Goal: Obtain resource: Download file/media

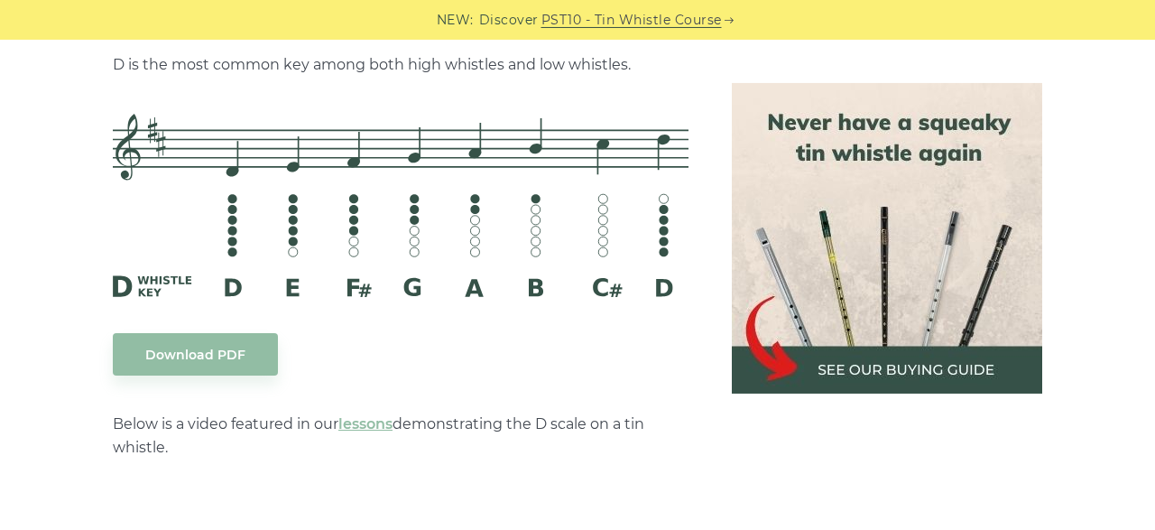
scroll to position [2933, 0]
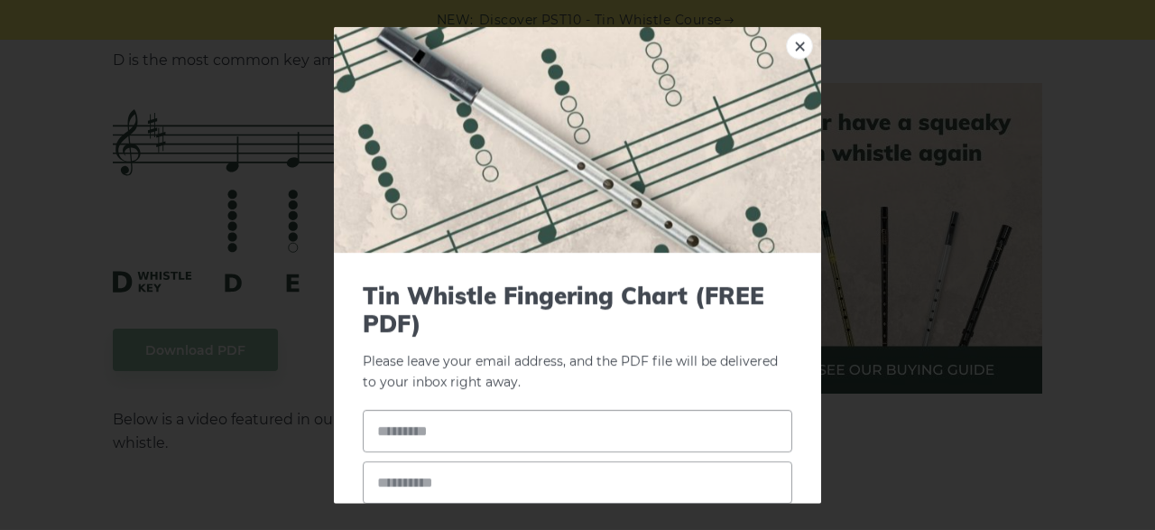
click at [801, 41] on link "×" at bounding box center [799, 45] width 27 height 27
click at [793, 43] on link "×" at bounding box center [799, 45] width 27 height 27
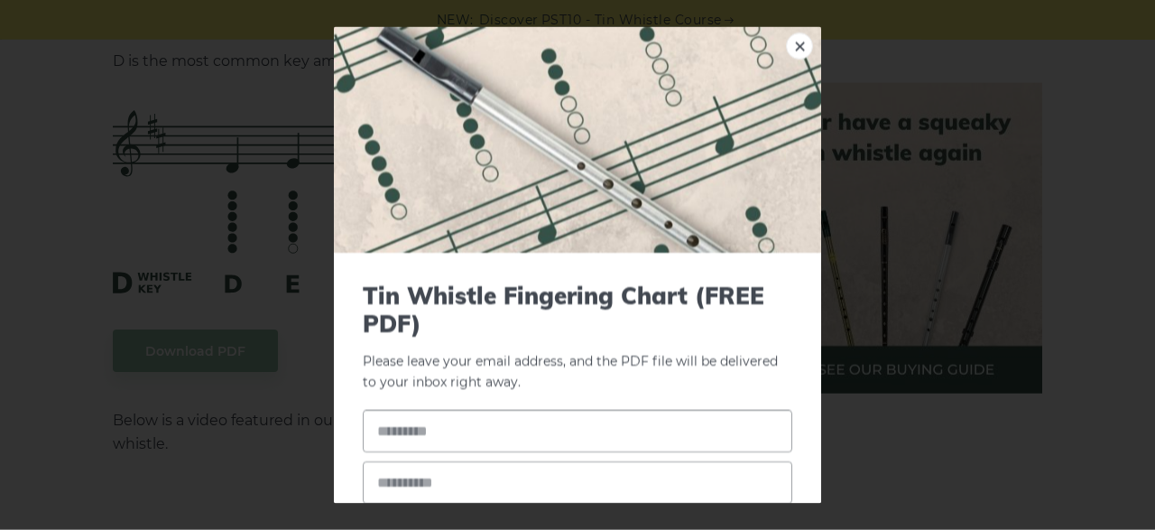
click at [1098, 206] on div "× Tin Whistle Fingering Chart (FREE PDF) Please leave your email address, and t…" at bounding box center [577, 265] width 1155 height 530
click at [800, 47] on link "×" at bounding box center [799, 45] width 27 height 27
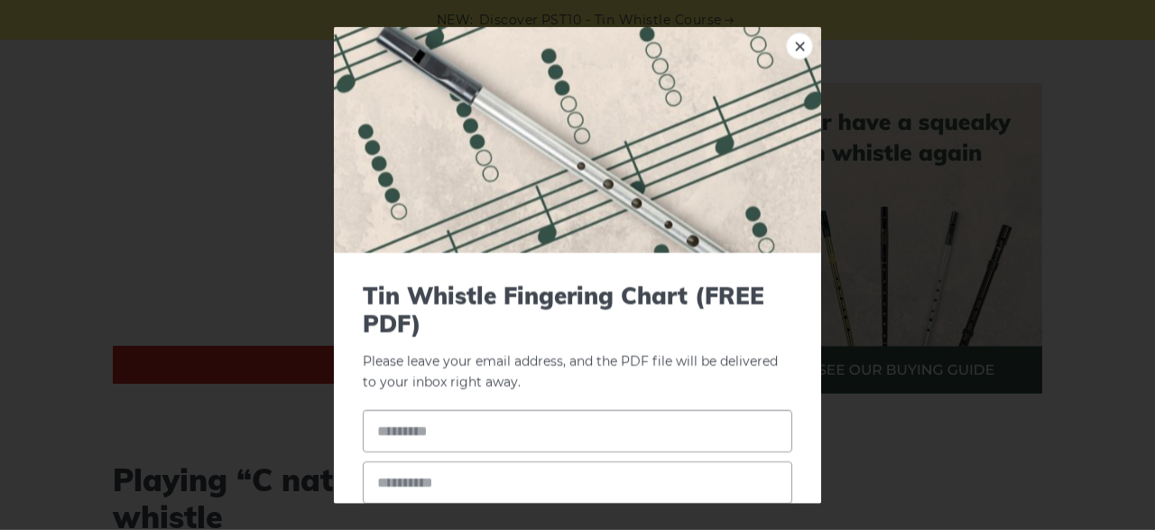
scroll to position [3405, 0]
click at [540, 419] on input "text" at bounding box center [577, 431] width 429 height 42
drag, startPoint x: 556, startPoint y: 437, endPoint x: 392, endPoint y: 428, distance: 163.5
click at [392, 428] on input "**********" at bounding box center [577, 431] width 429 height 42
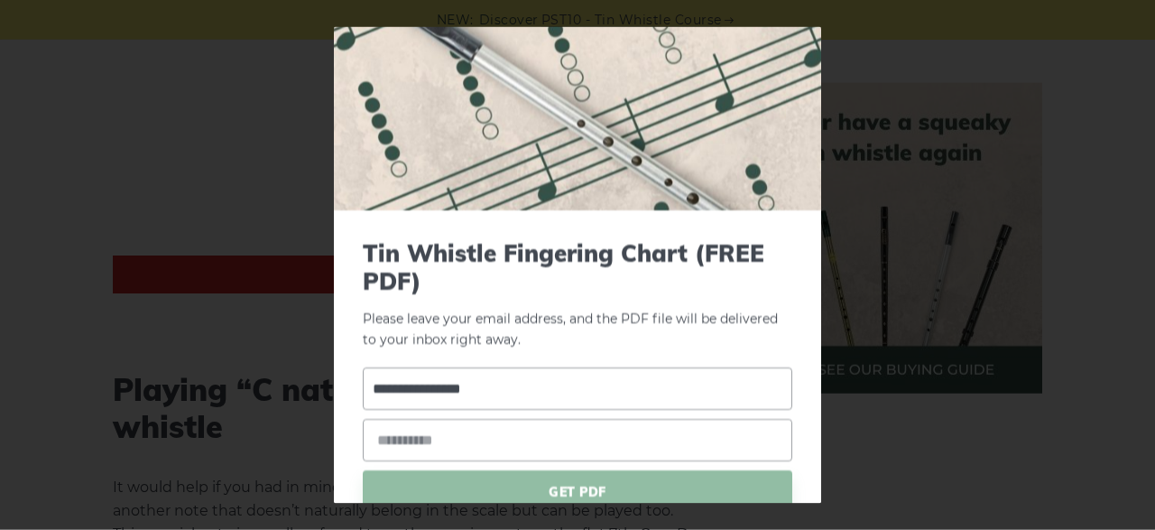
scroll to position [0, 0]
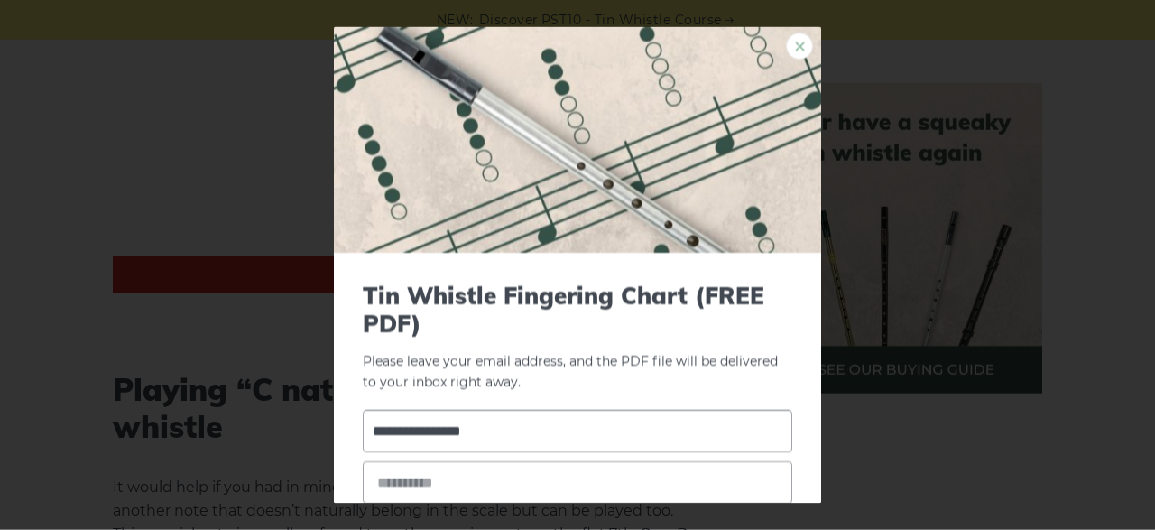
type input "**********"
click at [796, 45] on link "×" at bounding box center [799, 45] width 27 height 27
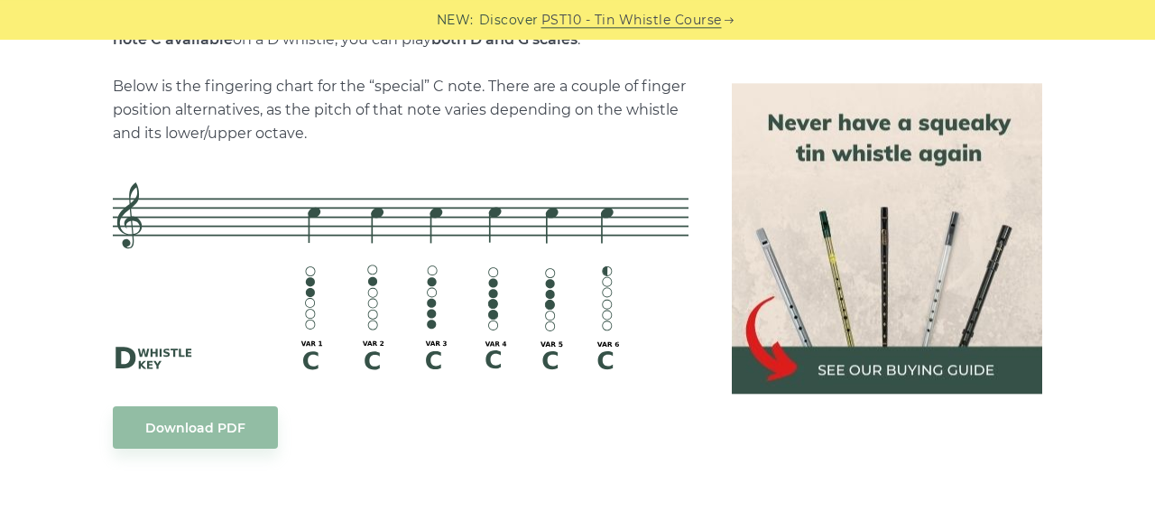
scroll to position [4061, 0]
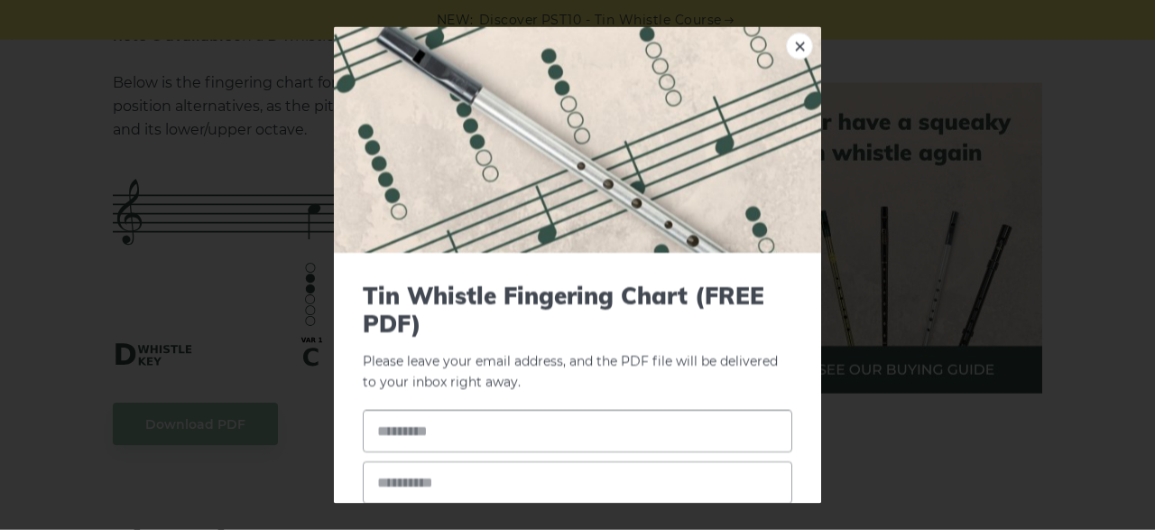
click at [427, 447] on input "text" at bounding box center [577, 431] width 429 height 42
type input "******"
click at [428, 494] on input "email" at bounding box center [577, 482] width 429 height 42
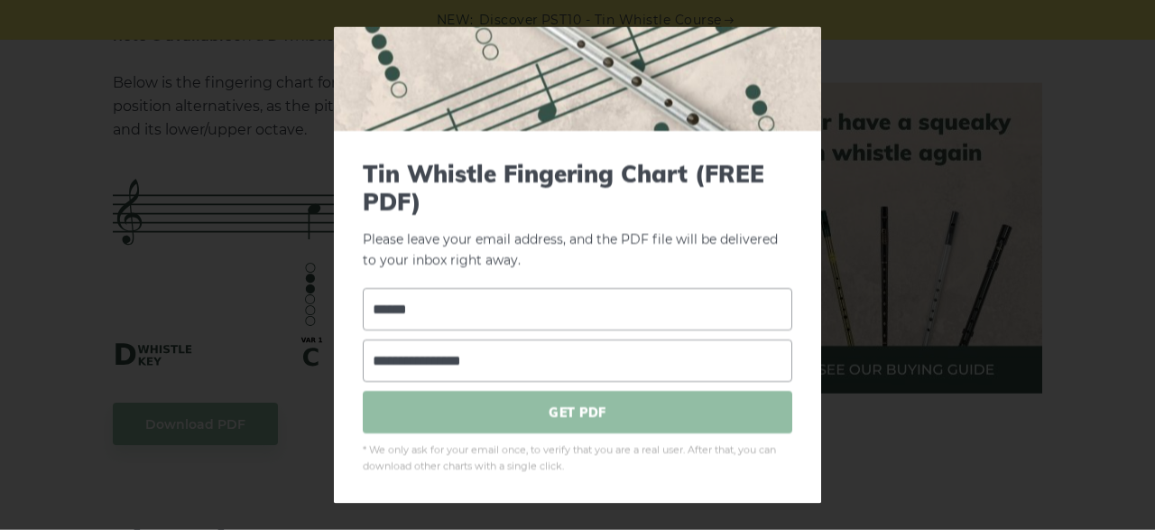
type input "**********"
click at [598, 404] on span "GET PDF" at bounding box center [577, 412] width 429 height 42
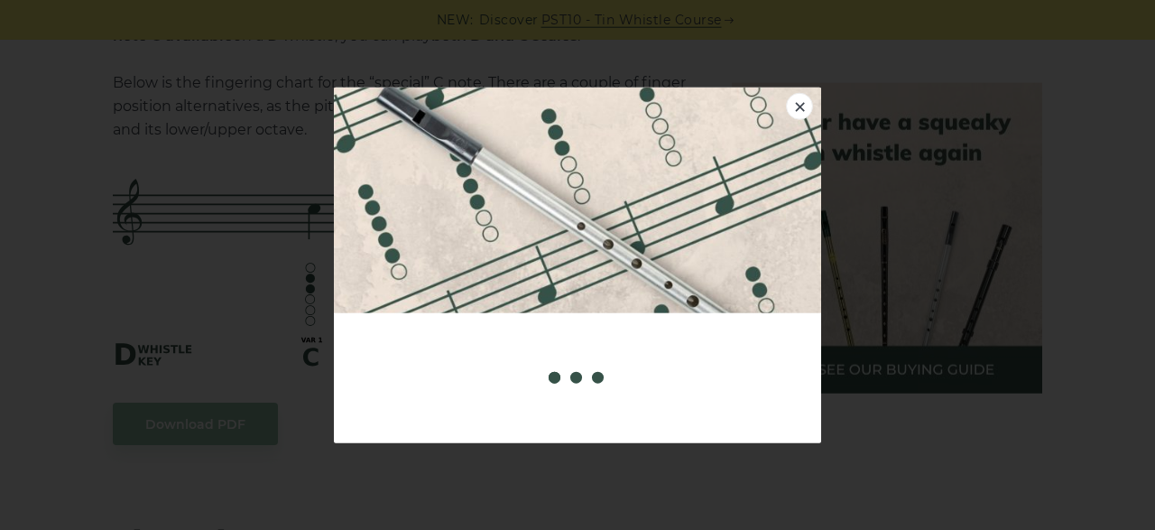
scroll to position [0, 0]
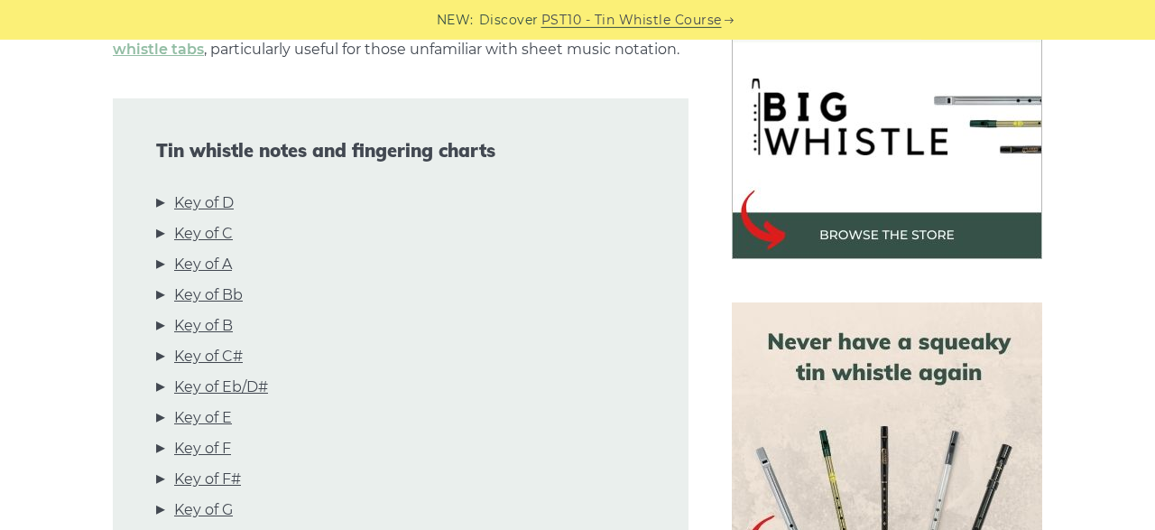
scroll to position [565, 0]
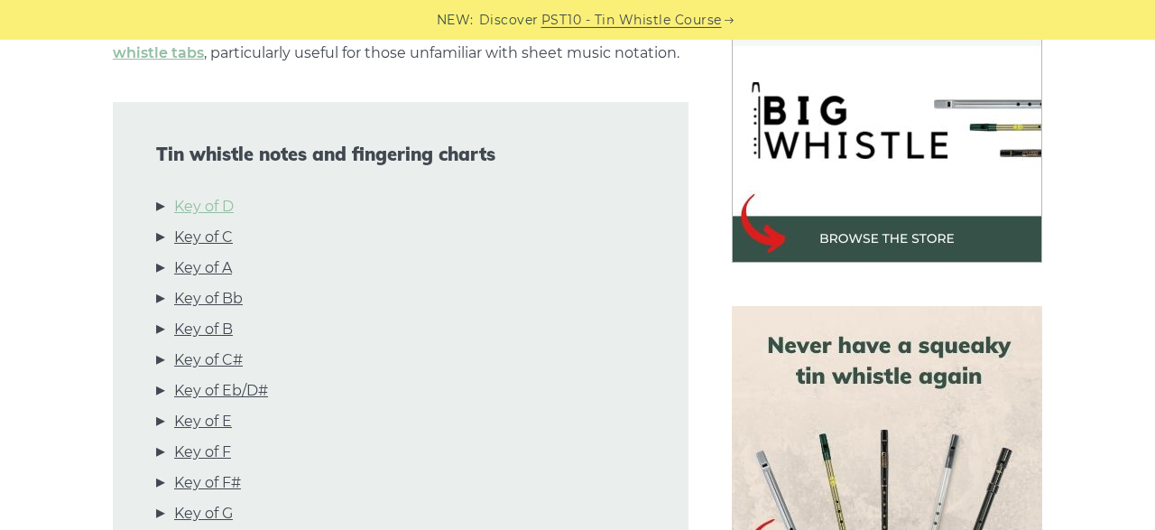
click at [200, 205] on link "Key of D" at bounding box center [204, 206] width 60 height 23
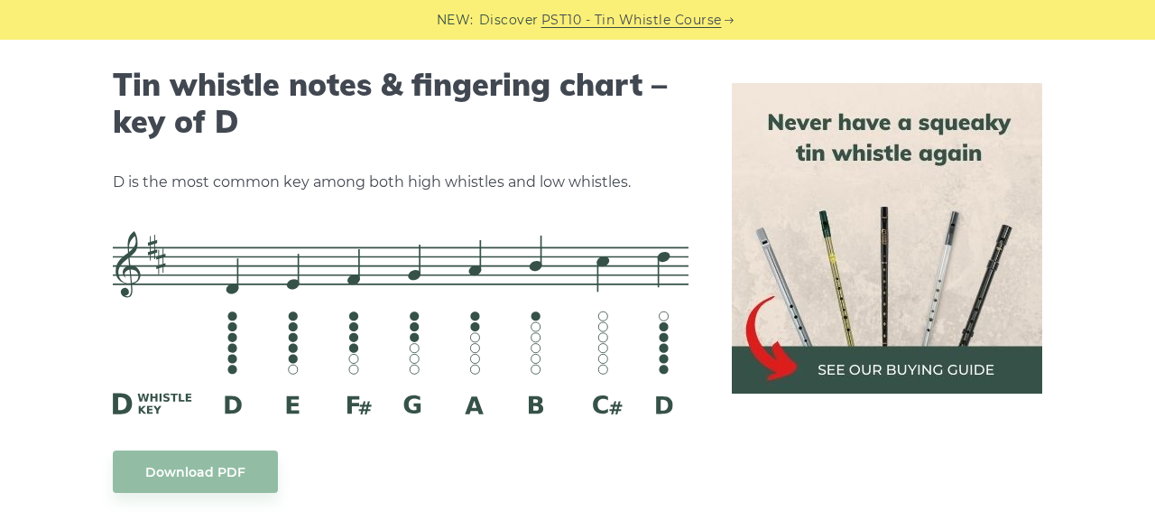
scroll to position [2811, 0]
click at [331, 366] on img at bounding box center [401, 322] width 576 height 182
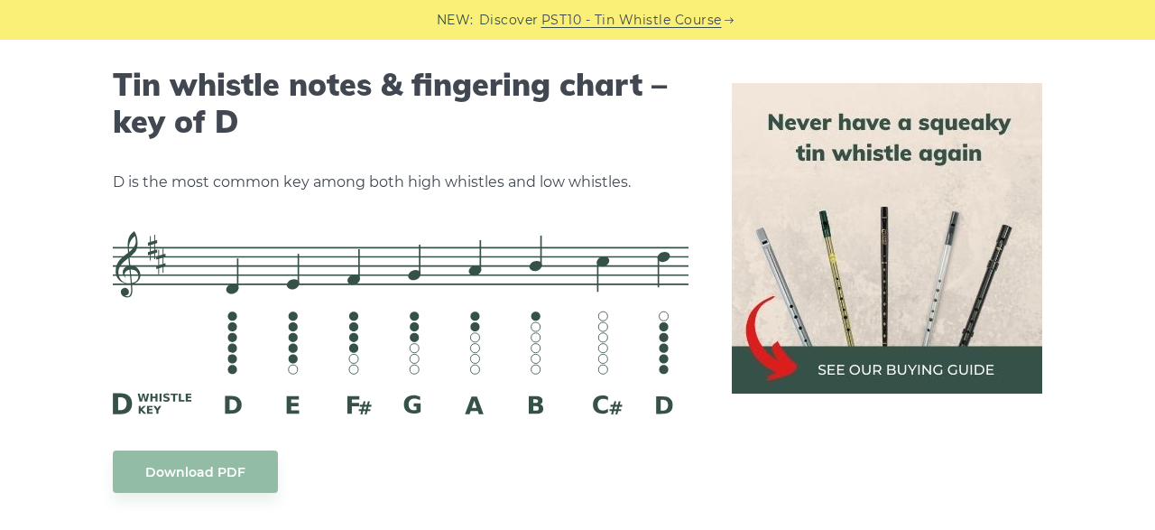
click at [819, 390] on img at bounding box center [887, 238] width 310 height 310
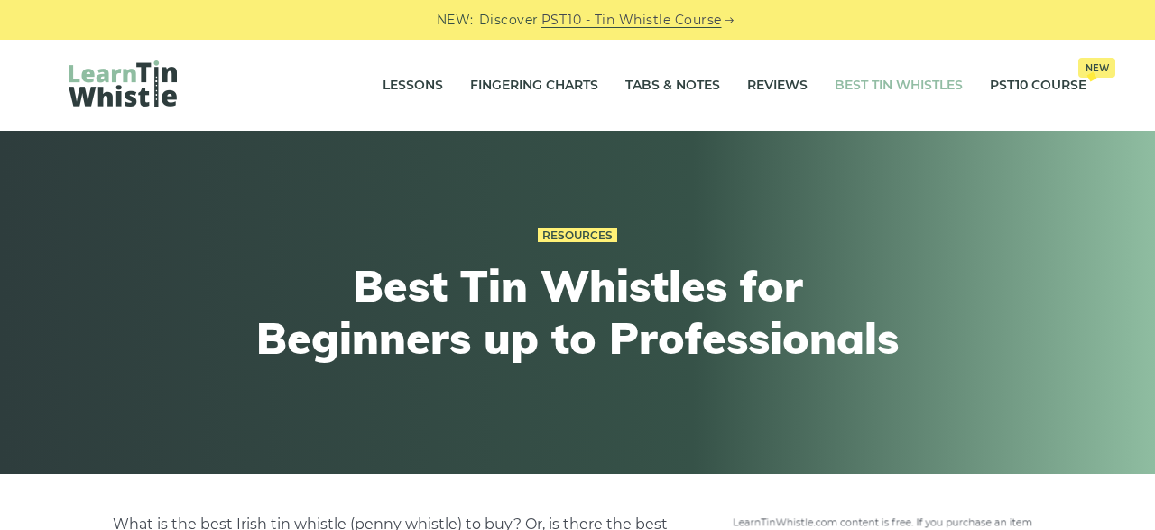
click at [587, 320] on h1 "Best Tin Whistles for Beginners up to Professionals" at bounding box center [577, 312] width 664 height 104
click at [368, 351] on h1 "Best Tin Whistles for Beginners up to Professionals" at bounding box center [577, 312] width 664 height 104
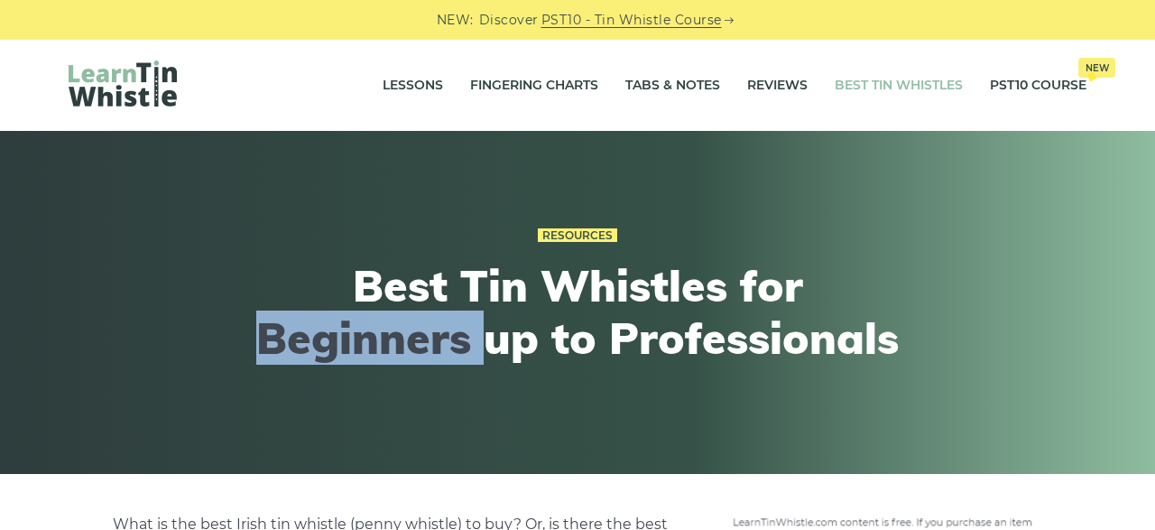
click at [368, 351] on h1 "Best Tin Whistles for Beginners up to Professionals" at bounding box center [577, 312] width 664 height 104
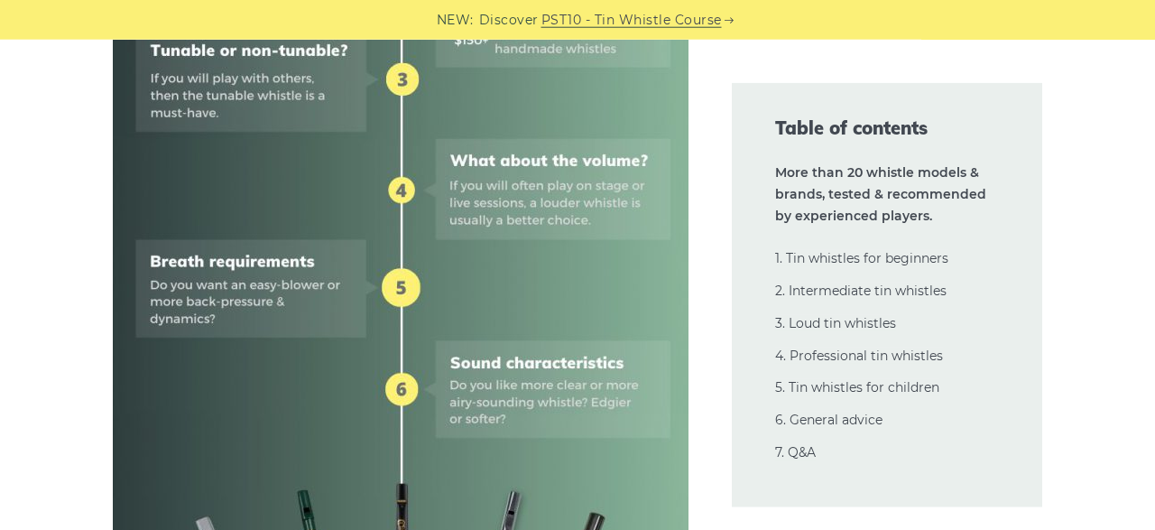
scroll to position [689, 0]
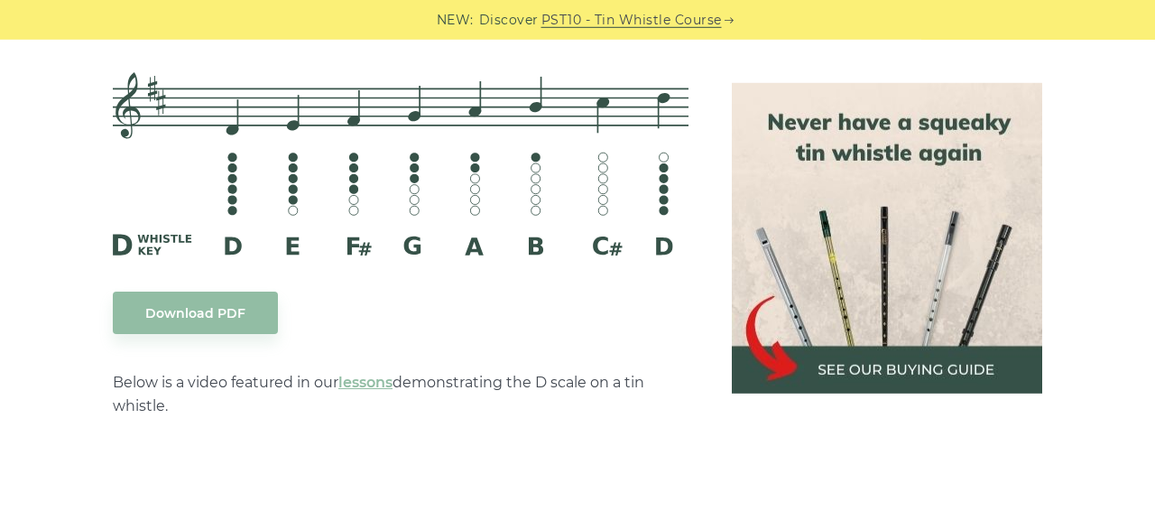
scroll to position [2965, 0]
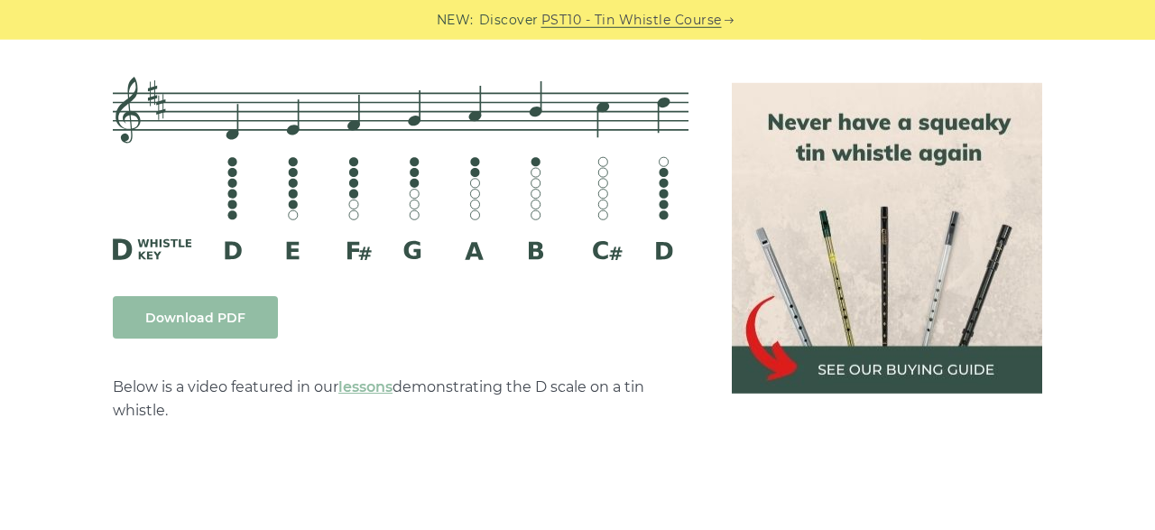
click at [217, 311] on link "Download PDF" at bounding box center [195, 317] width 165 height 42
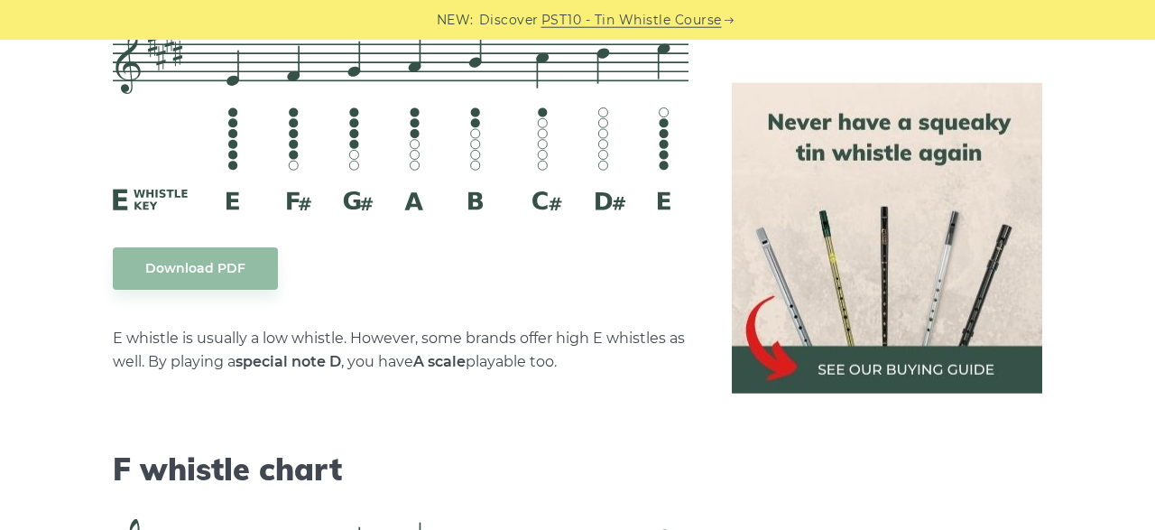
scroll to position [7896, 0]
